Goal: Find contact information: Find contact information

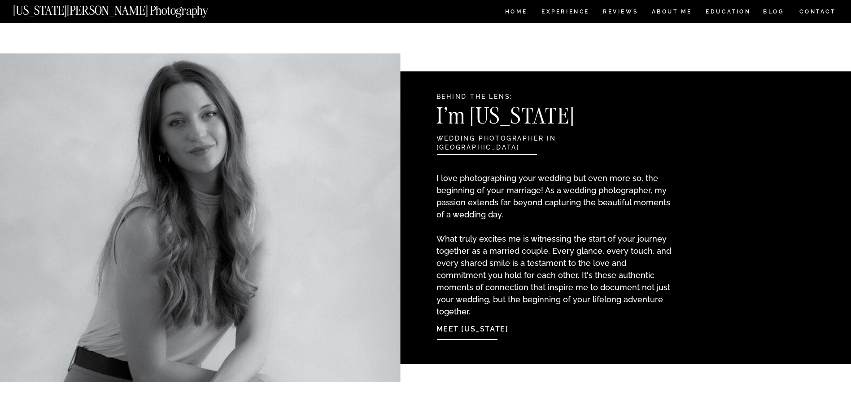
scroll to position [740, 0]
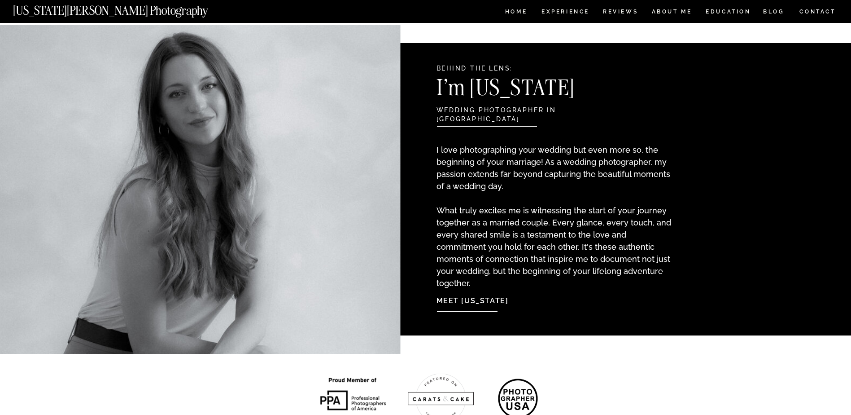
click at [480, 179] on p "I love photographing your wedding but even more so, the beginning of your marri…" at bounding box center [555, 207] width 237 height 127
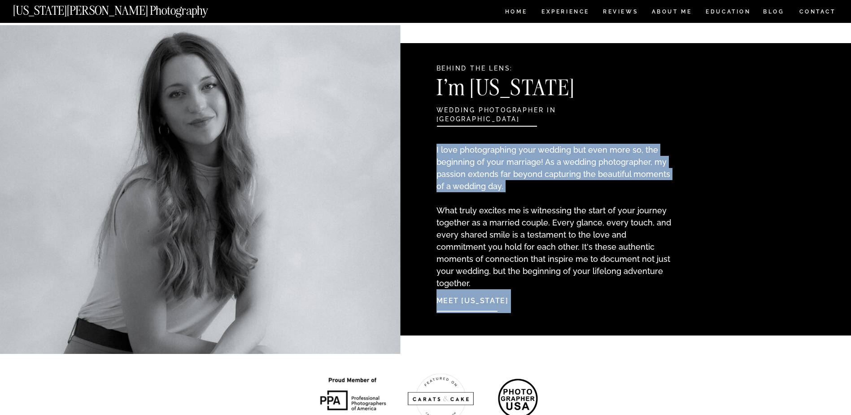
drag, startPoint x: 480, startPoint y: 179, endPoint x: 491, endPoint y: 294, distance: 115.0
click at [491, 294] on div "Meet Georgia I love photographing your wedding but even more so, the beginning …" at bounding box center [426, 189] width 539 height 292
click at [491, 294] on nav "Meet Georgia" at bounding box center [485, 298] width 97 height 19
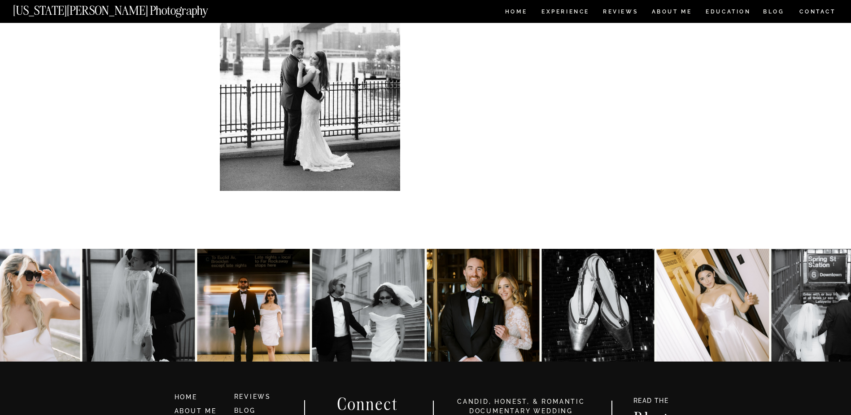
scroll to position [1904, 0]
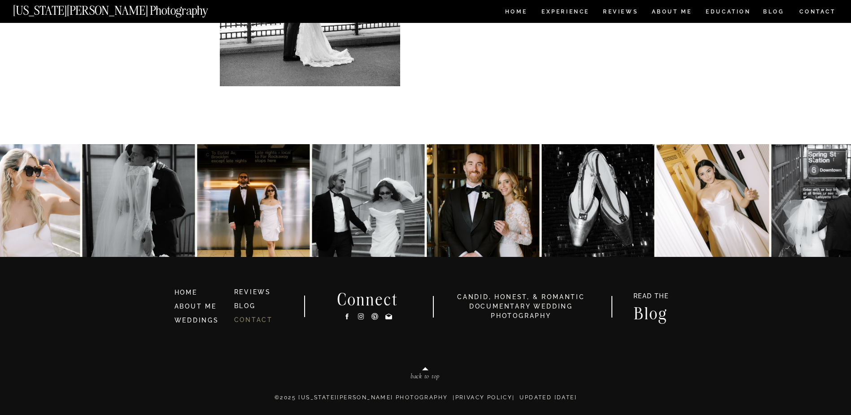
click at [248, 318] on link "CONTACT" at bounding box center [253, 319] width 39 height 7
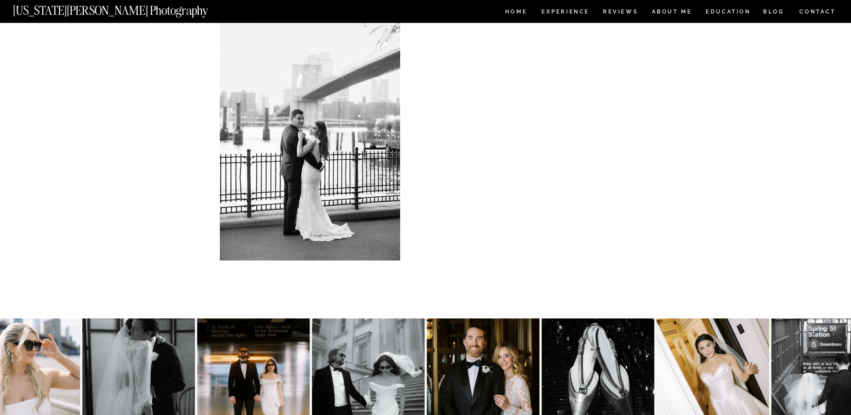
scroll to position [445, 0]
